Goal: Transaction & Acquisition: Obtain resource

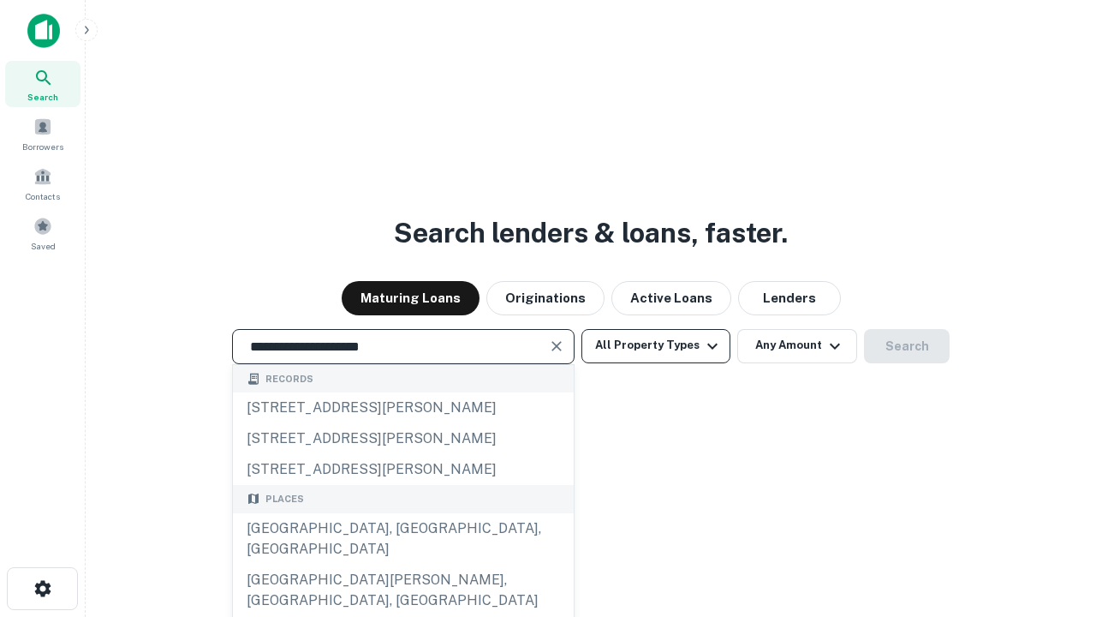
click at [402, 564] on div "[GEOGRAPHIC_DATA], [GEOGRAPHIC_DATA], [GEOGRAPHIC_DATA]" at bounding box center [403, 538] width 341 height 51
click at [656, 345] on button "All Property Types" at bounding box center [655, 346] width 149 height 34
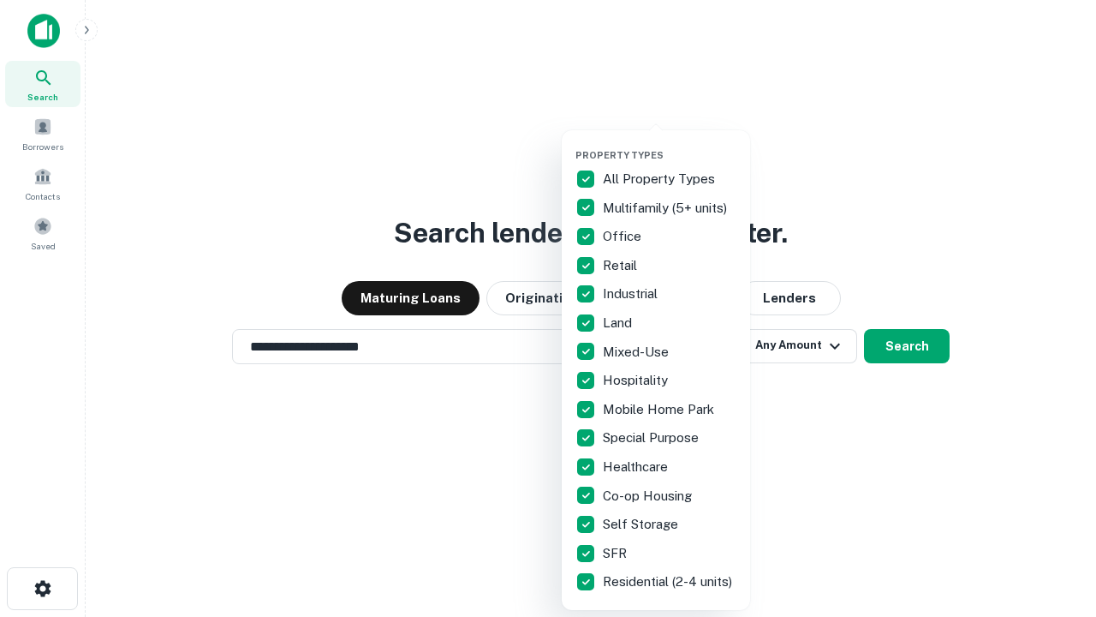
type input "**********"
click at [670, 144] on button "button" at bounding box center [669, 144] width 188 height 1
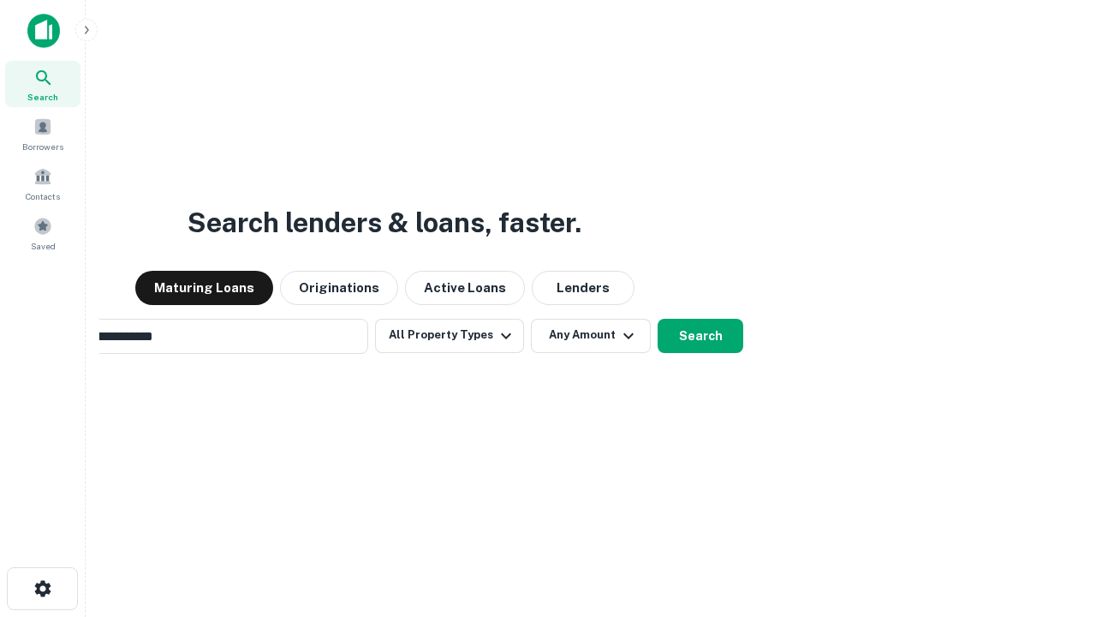
scroll to position [27, 0]
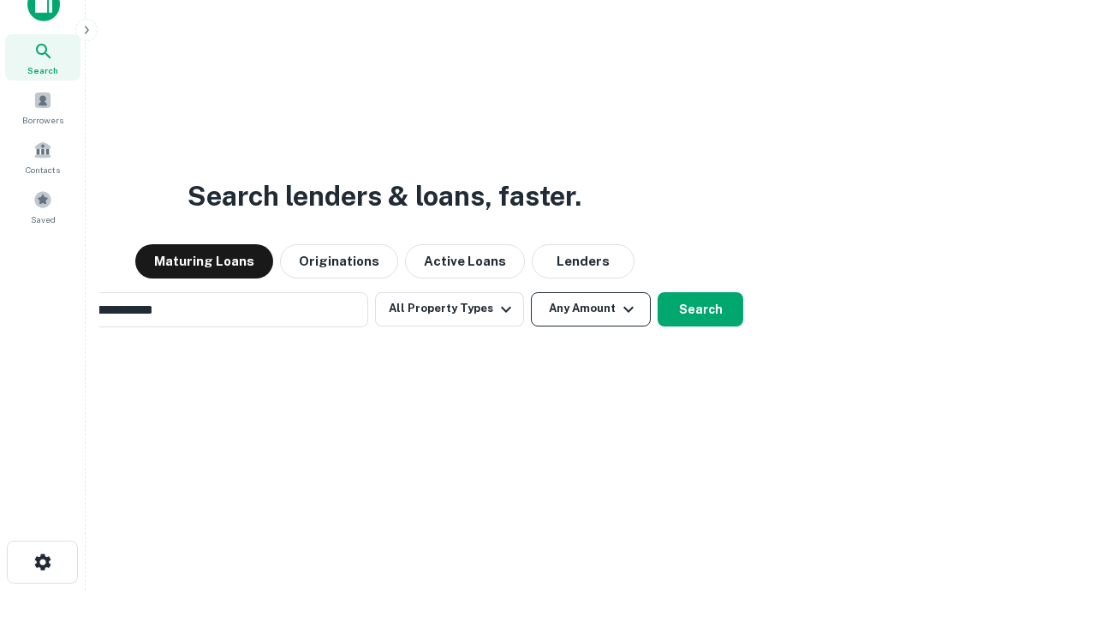
click at [531, 292] on button "Any Amount" at bounding box center [591, 309] width 120 height 34
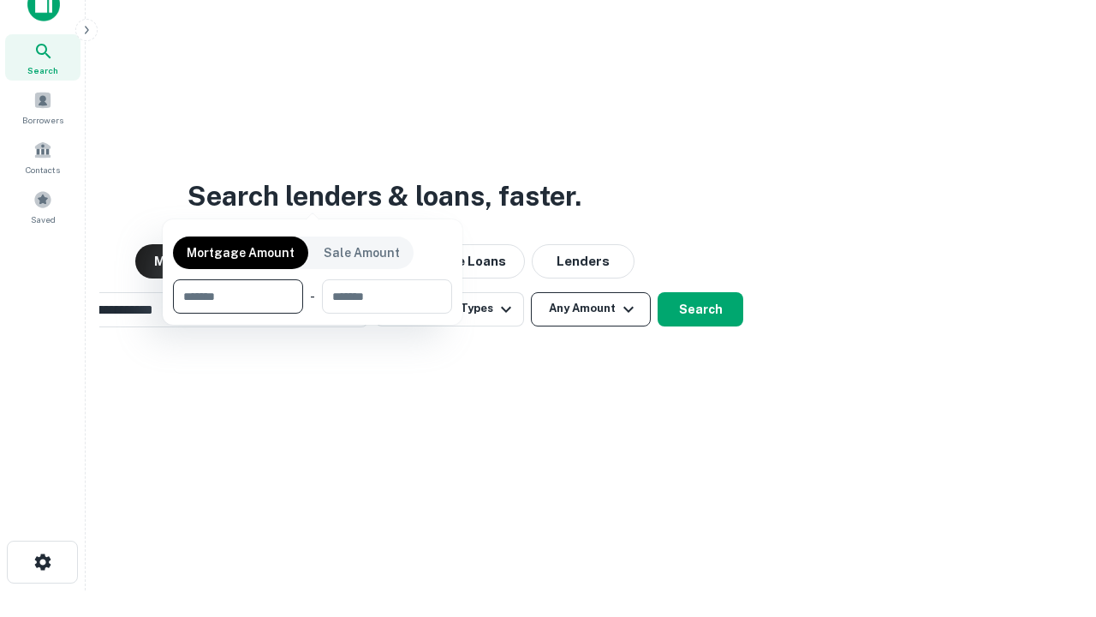
scroll to position [27, 0]
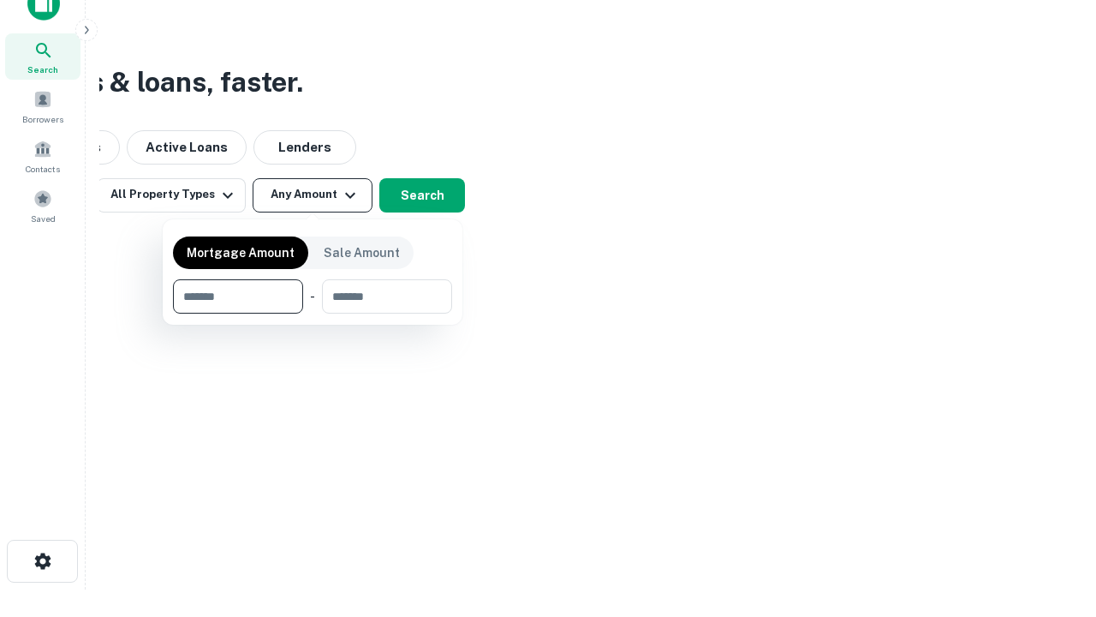
type input "*******"
click at [313, 313] on button "button" at bounding box center [312, 313] width 279 height 1
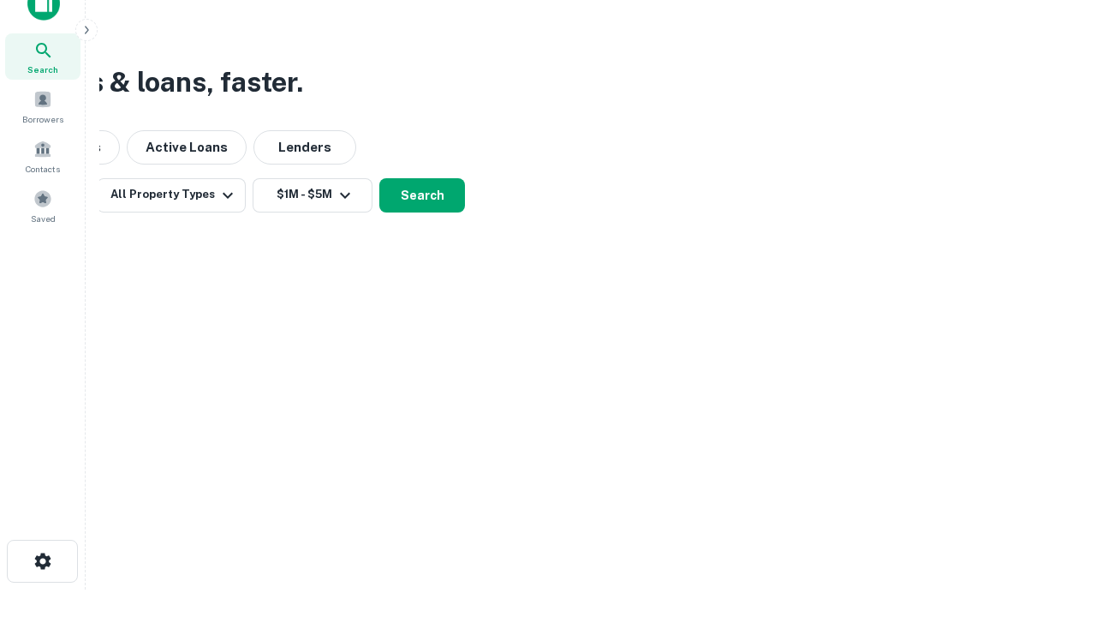
scroll to position [27, 0]
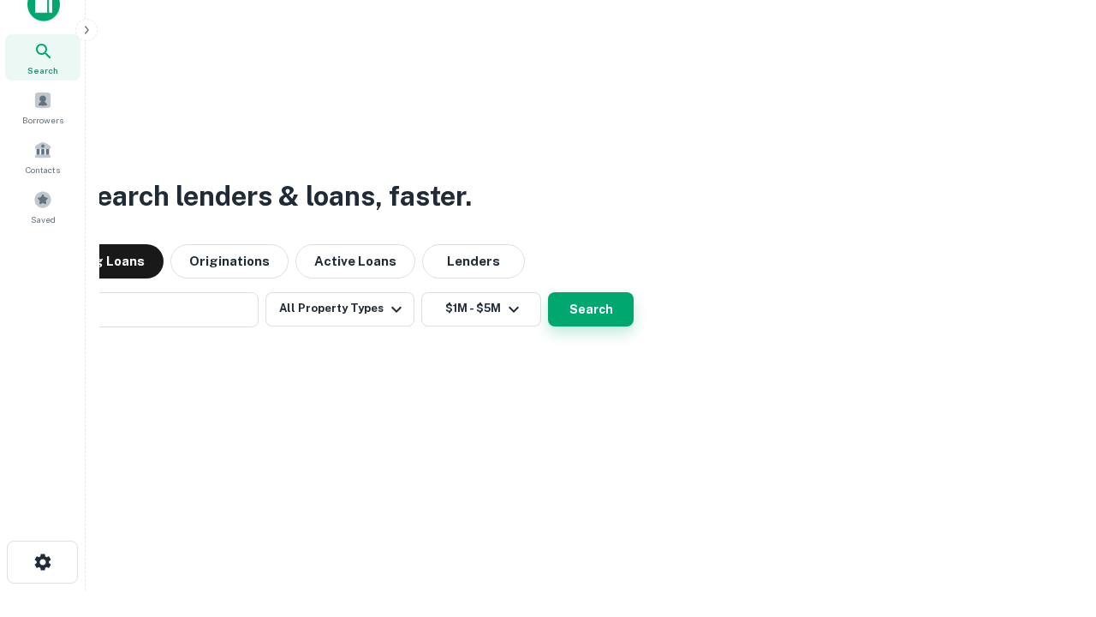
click at [548, 292] on button "Search" at bounding box center [591, 309] width 86 height 34
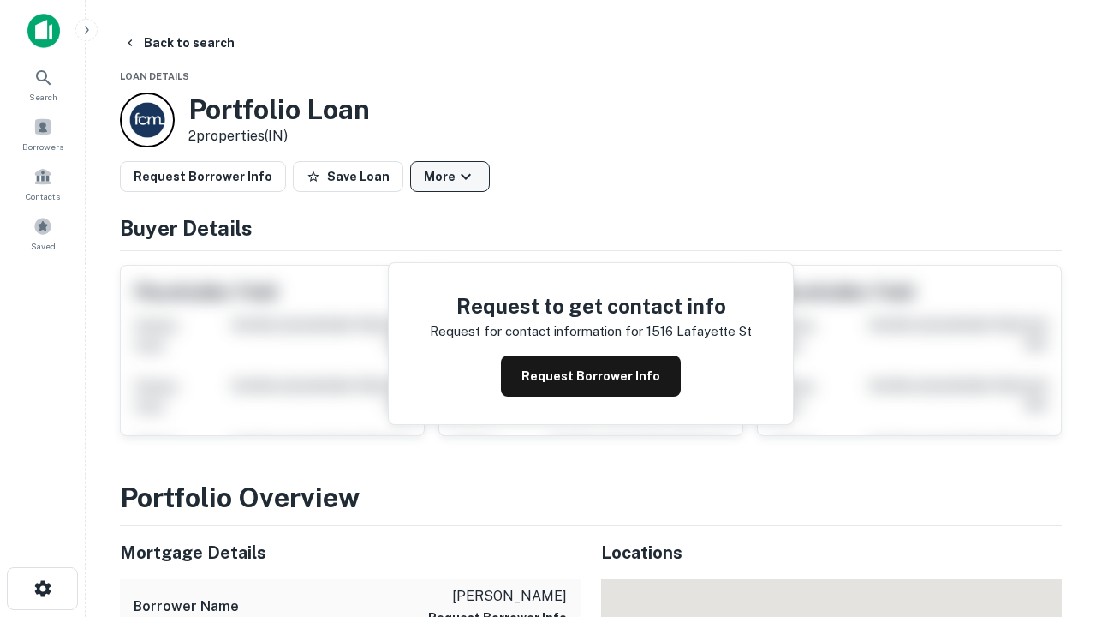
click at [450, 176] on button "More" at bounding box center [450, 176] width 80 height 31
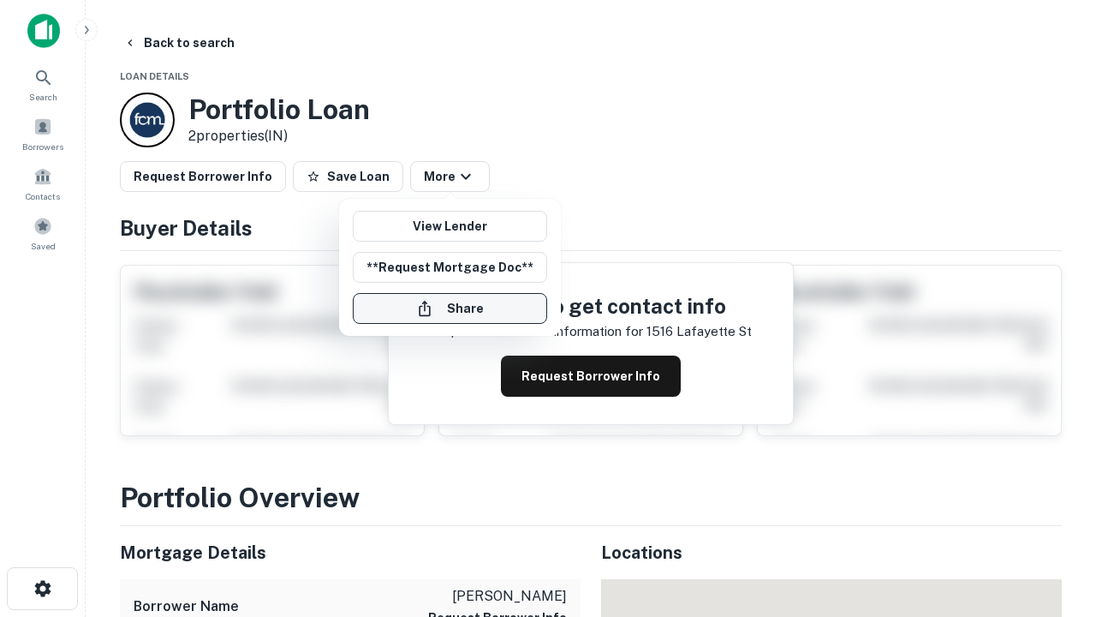
click at [450, 308] on button "Share" at bounding box center [450, 308] width 194 height 31
